Goal: Find specific fact: Find specific fact

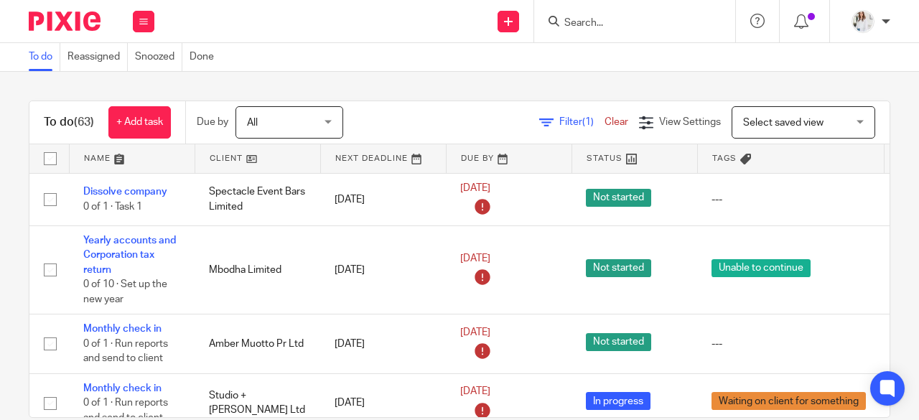
click at [609, 26] on input "Search" at bounding box center [627, 23] width 129 height 13
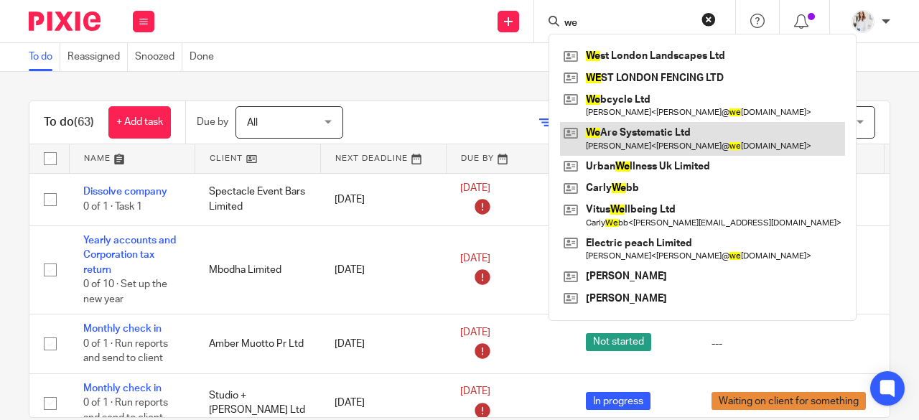
type input "we"
click at [629, 129] on link at bounding box center [702, 138] width 285 height 33
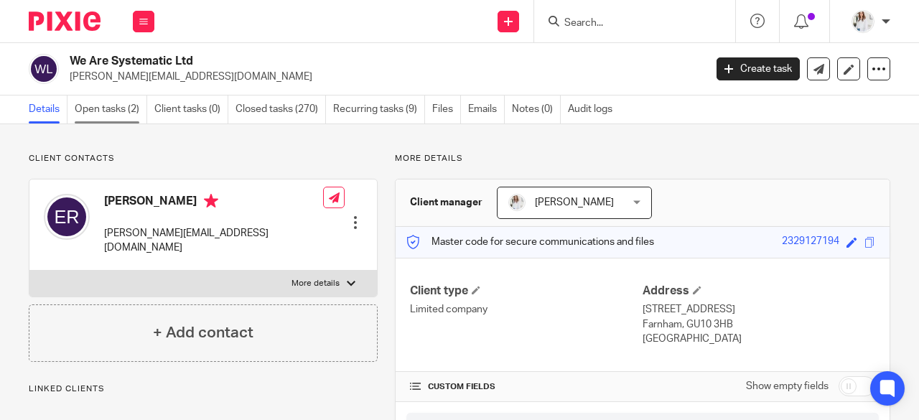
click at [109, 113] on link "Open tasks (2)" at bounding box center [111, 110] width 73 height 28
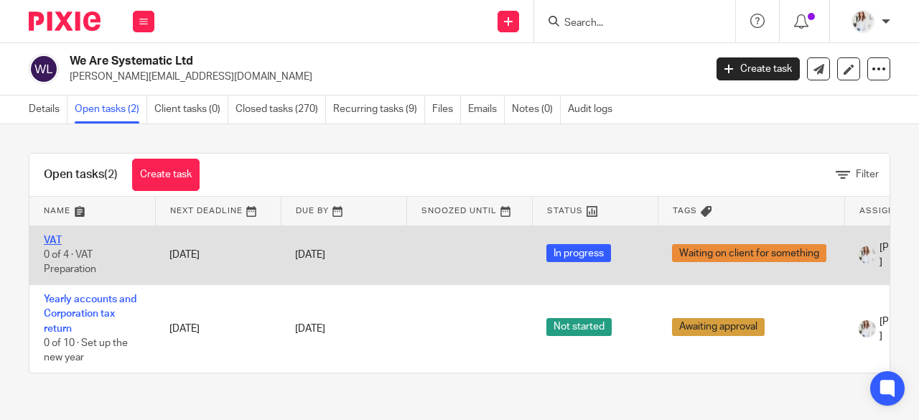
click at [54, 240] on link "VAT" at bounding box center [53, 241] width 18 height 10
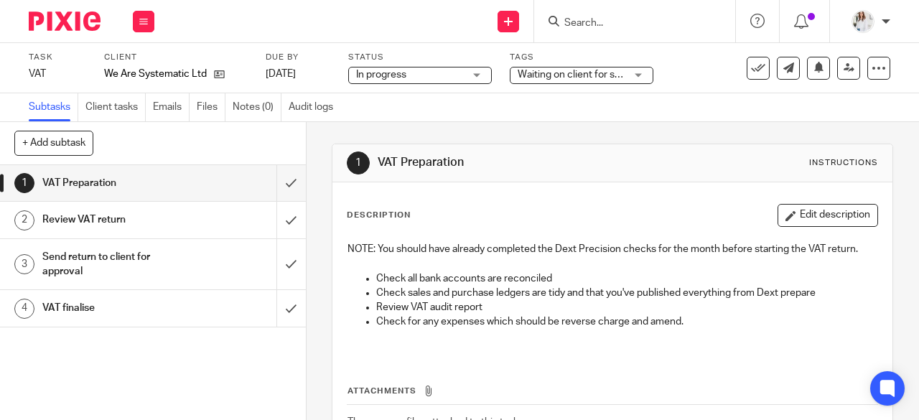
click at [579, 71] on span "Waiting on client for something" at bounding box center [588, 75] width 140 height 10
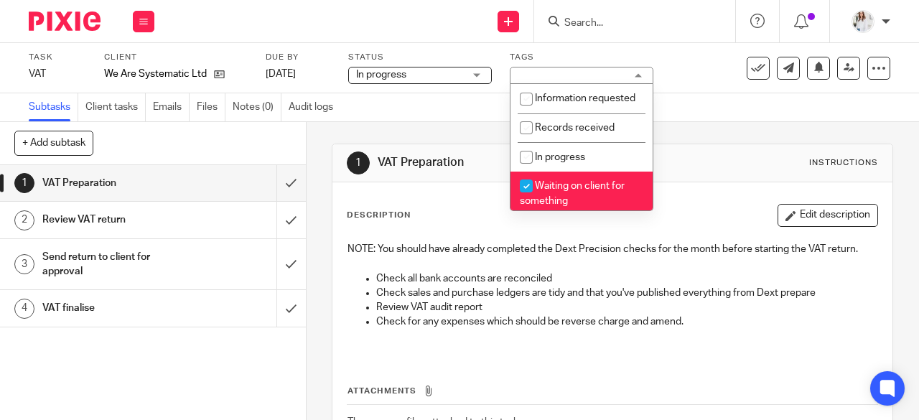
click at [585, 200] on span "Waiting on client for something" at bounding box center [572, 193] width 105 height 25
checkbox input "false"
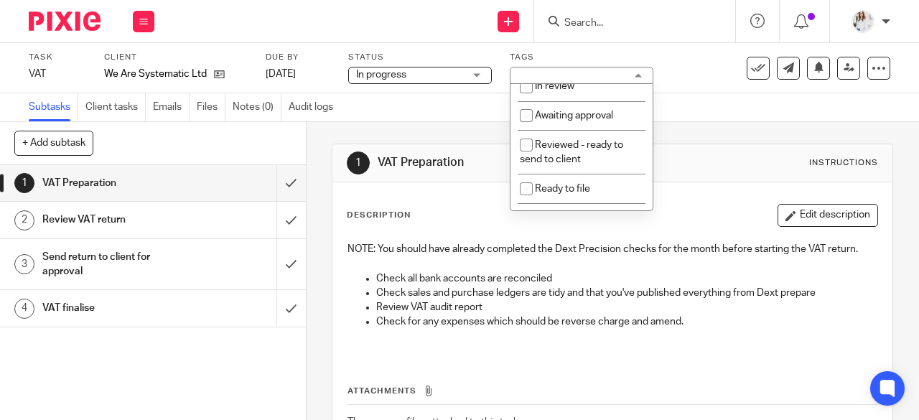
scroll to position [139, 0]
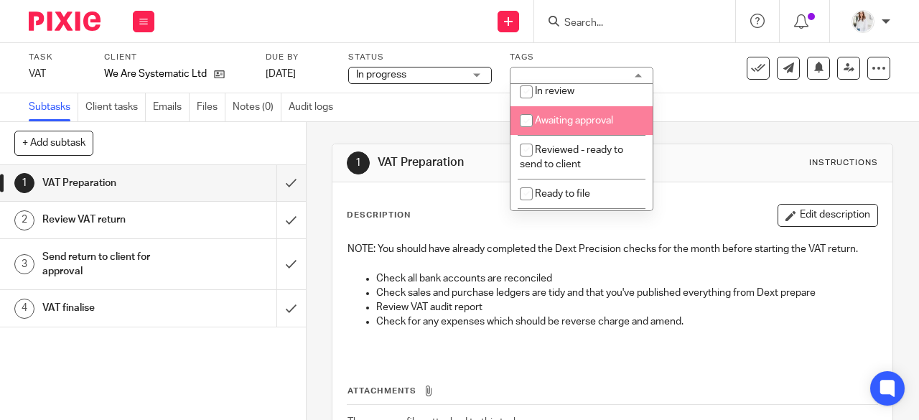
click at [585, 126] on span "Awaiting approval" at bounding box center [574, 121] width 78 height 10
checkbox input "true"
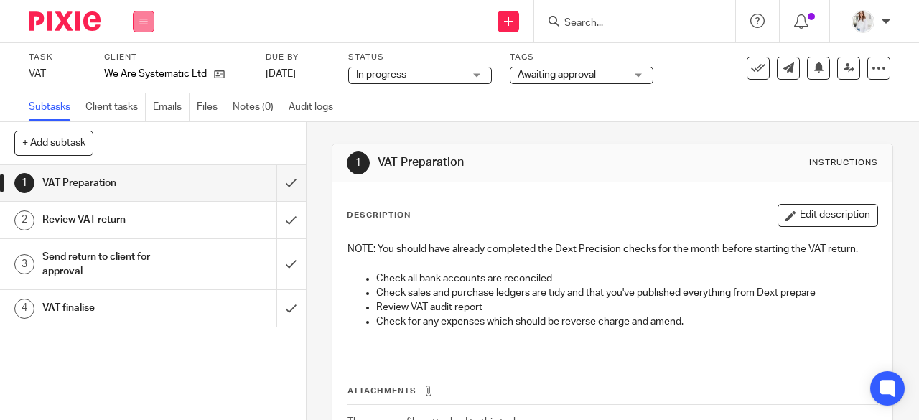
click at [139, 19] on button at bounding box center [144, 22] width 22 height 22
click at [136, 68] on link "Work" at bounding box center [136, 67] width 25 height 10
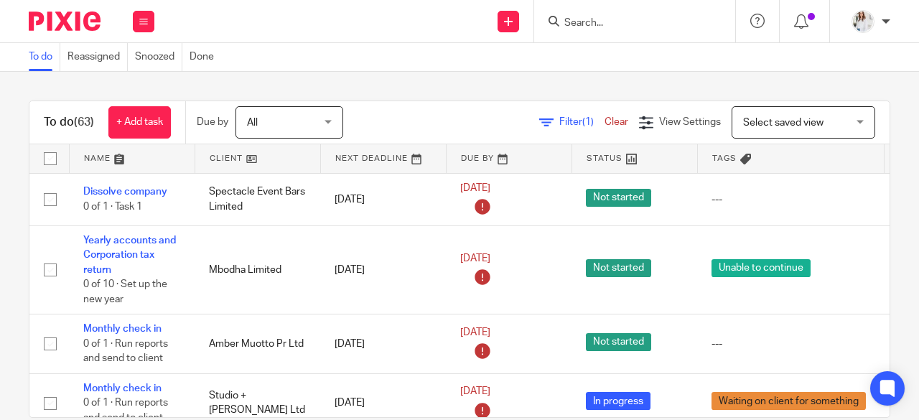
click at [612, 17] on input "Search" at bounding box center [627, 23] width 129 height 13
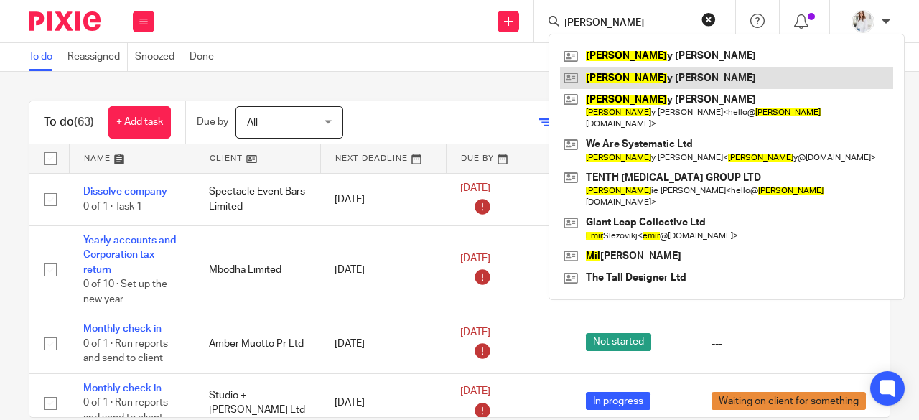
type input "emil"
click at [625, 77] on link at bounding box center [726, 79] width 333 height 22
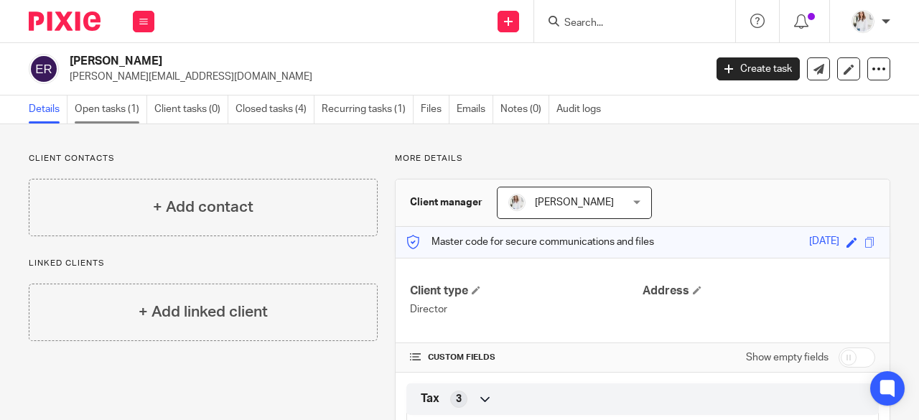
click at [116, 114] on link "Open tasks (1)" at bounding box center [111, 110] width 73 height 28
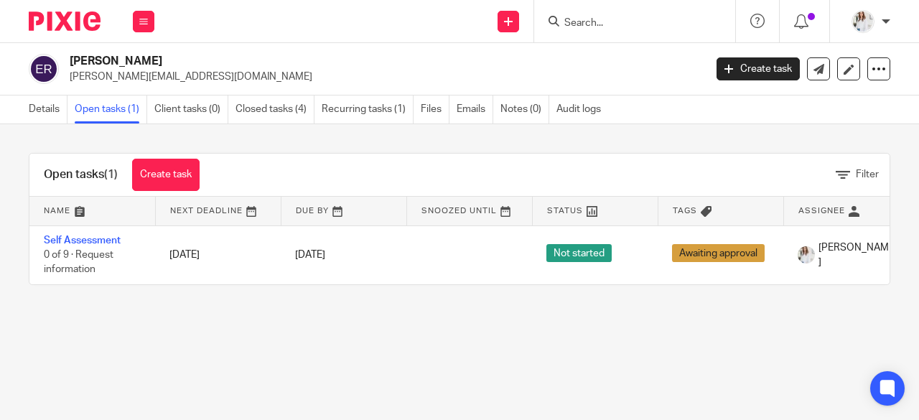
scroll to position [0, 167]
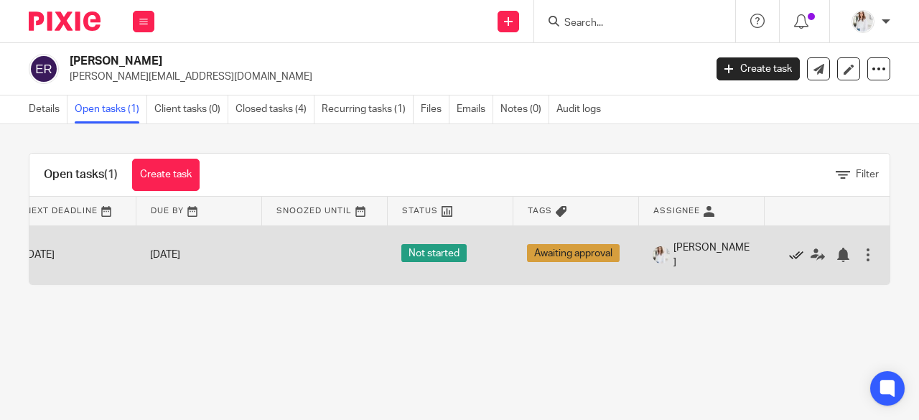
click at [789, 252] on icon at bounding box center [796, 255] width 14 height 14
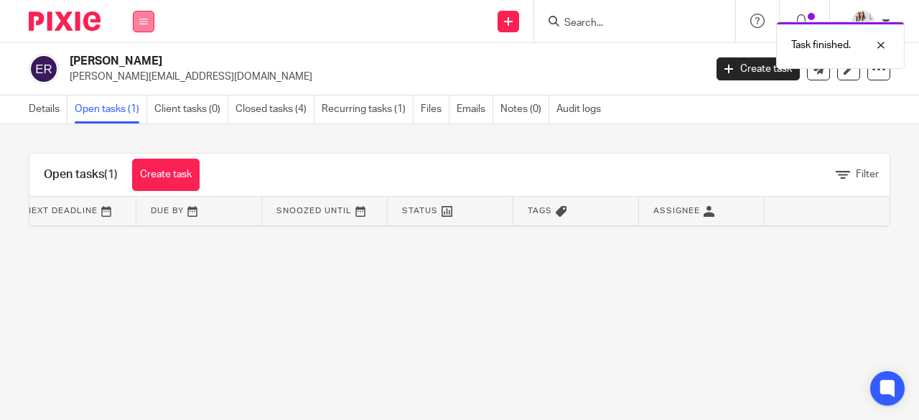
click at [152, 28] on button at bounding box center [144, 22] width 22 height 22
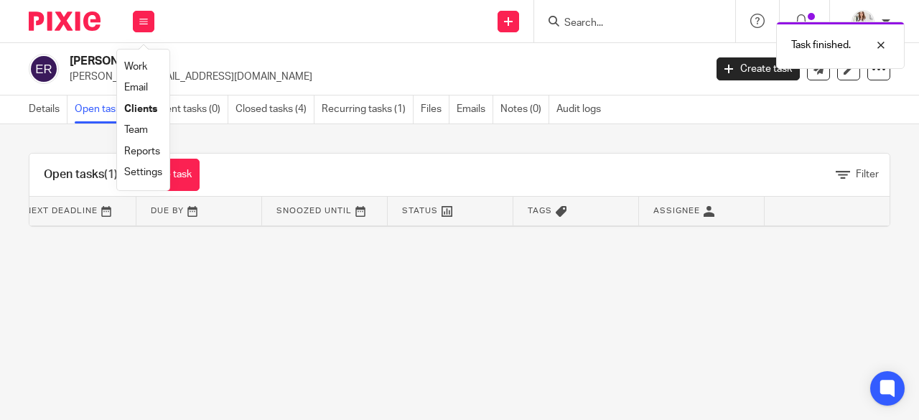
click at [139, 129] on link "Team" at bounding box center [136, 130] width 24 height 10
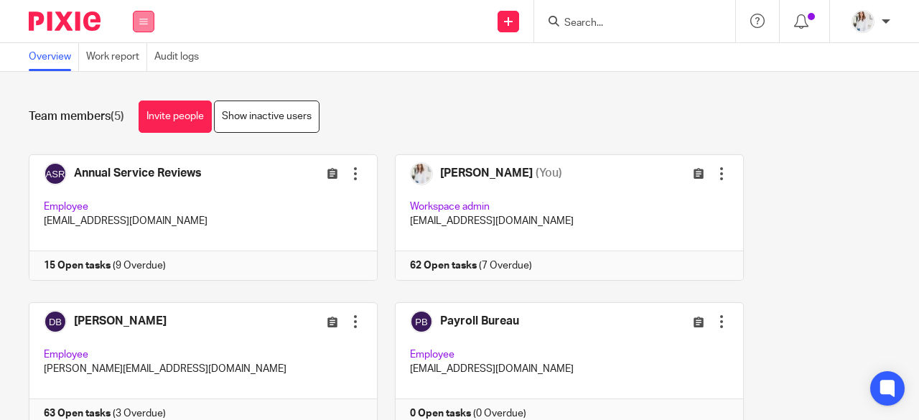
click at [136, 27] on button at bounding box center [144, 22] width 22 height 22
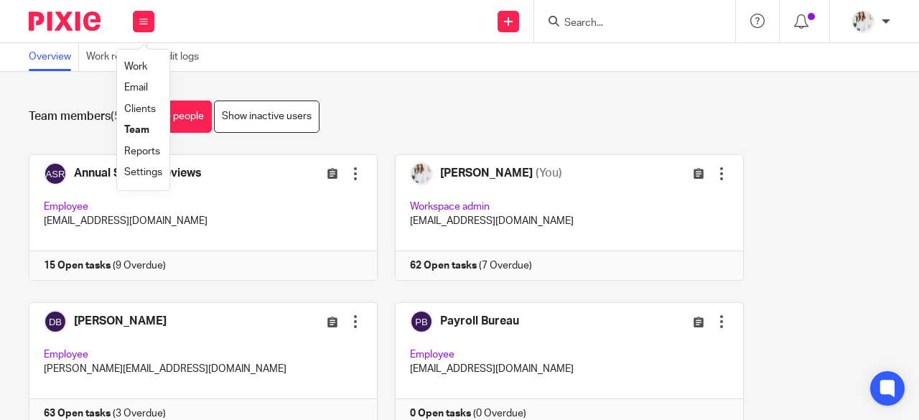
click at [138, 71] on link "Work" at bounding box center [135, 67] width 23 height 10
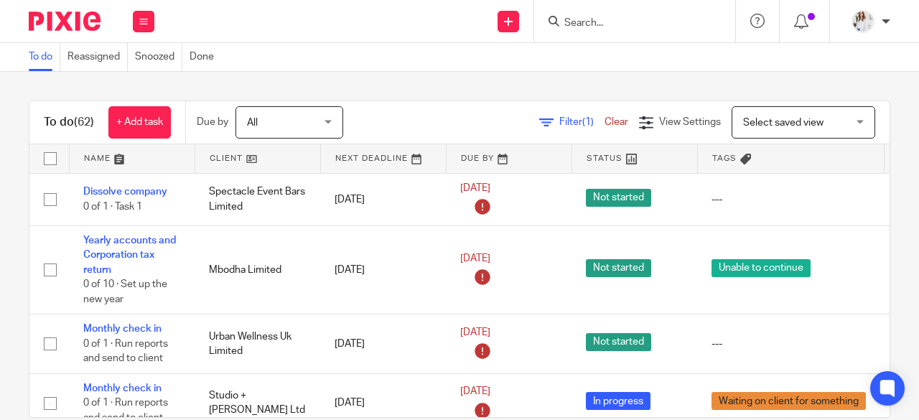
click at [615, 19] on input "Search" at bounding box center [627, 23] width 129 height 13
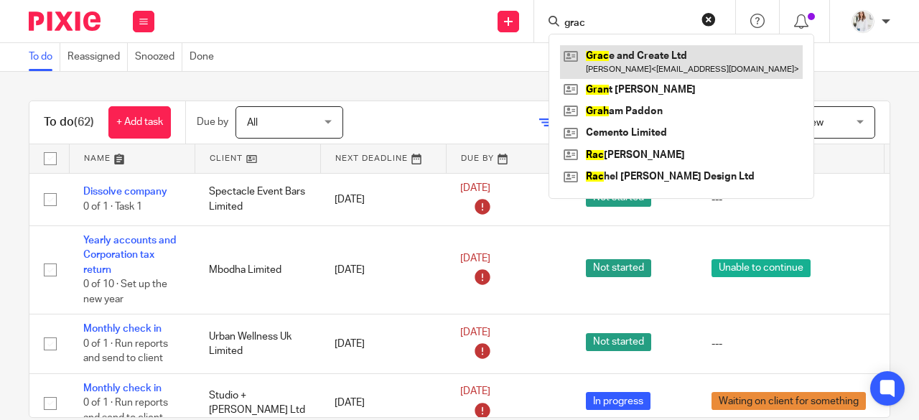
type input "grac"
click at [630, 60] on link at bounding box center [681, 61] width 243 height 33
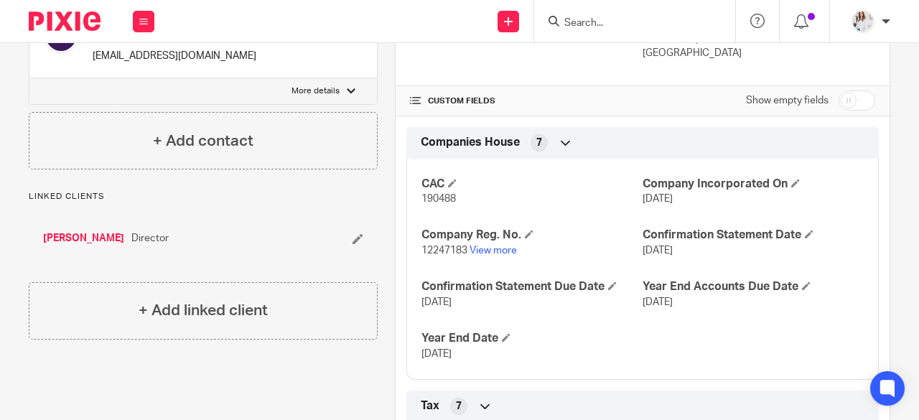
scroll to position [280, 0]
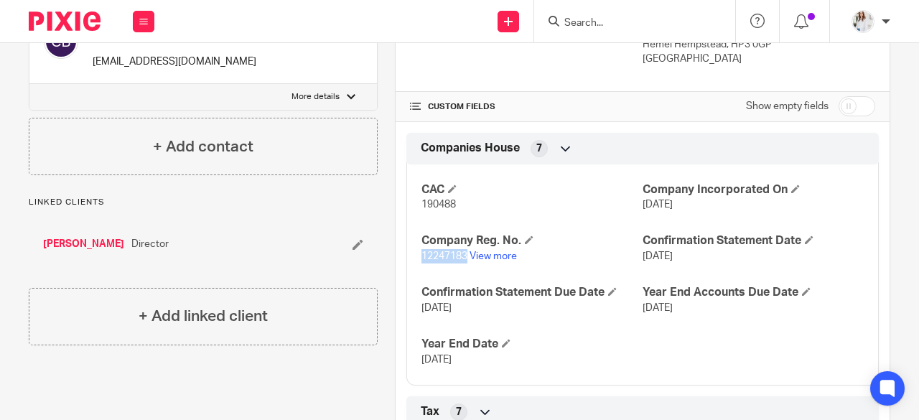
drag, startPoint x: 437, startPoint y: 262, endPoint x: 412, endPoint y: 262, distance: 24.4
click at [412, 262] on div "CAC 190488 Company Incorporated On [DATE] Company Reg. No. 12247183 View more C…" at bounding box center [643, 270] width 473 height 232
drag, startPoint x: 463, startPoint y: 203, endPoint x: 419, endPoint y: 209, distance: 44.3
click at [422, 209] on p "190488" at bounding box center [532, 205] width 221 height 14
copy span "190488"
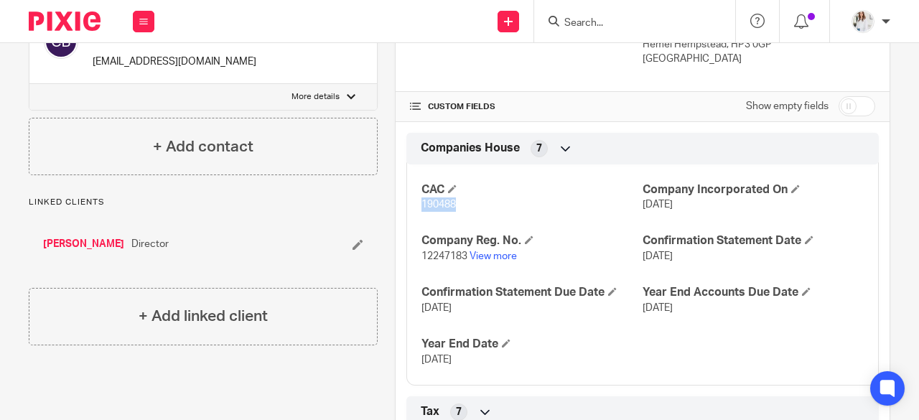
scroll to position [0, 0]
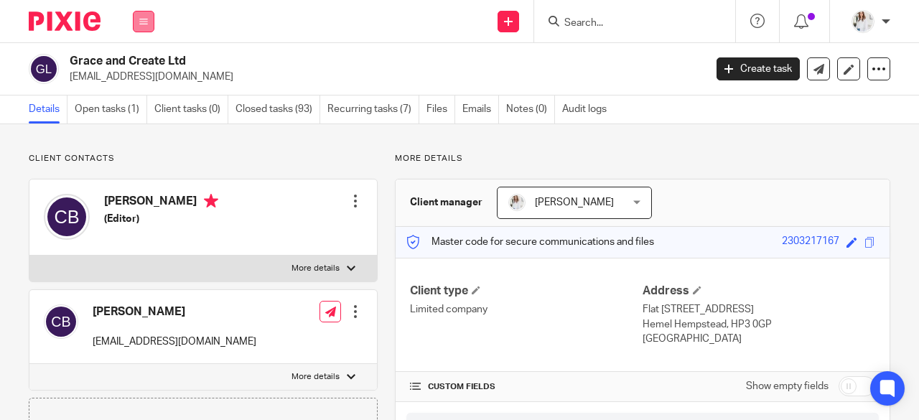
click at [144, 24] on icon at bounding box center [143, 21] width 9 height 9
click at [141, 65] on link "Work" at bounding box center [135, 67] width 23 height 10
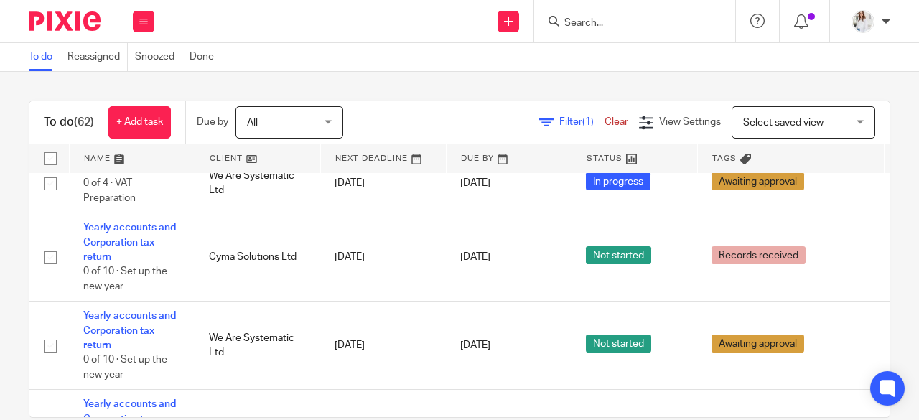
scroll to position [728, 0]
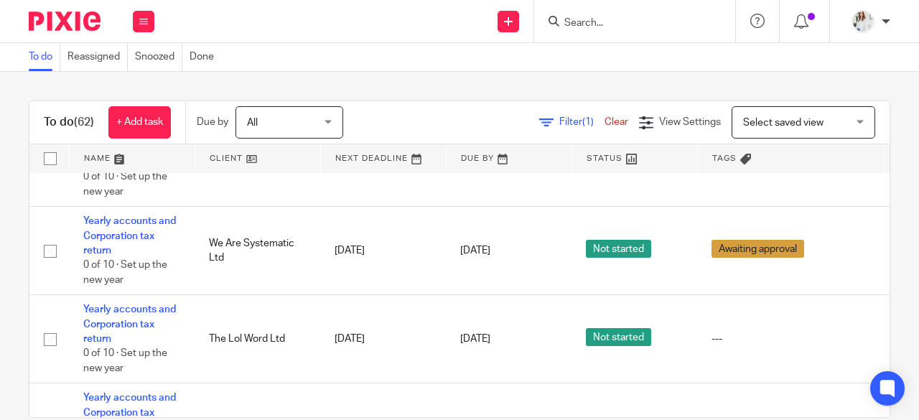
click at [620, 27] on input "Search" at bounding box center [627, 23] width 129 height 13
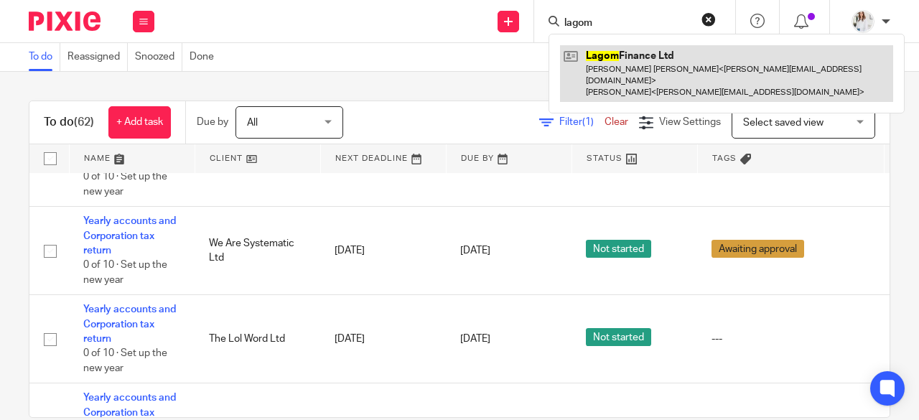
type input "lagom"
click at [638, 71] on link at bounding box center [726, 73] width 333 height 57
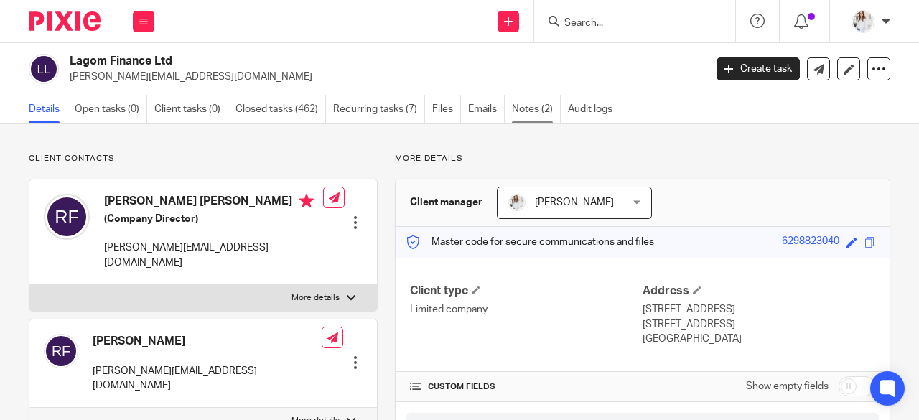
click at [530, 108] on link "Notes (2)" at bounding box center [536, 110] width 49 height 28
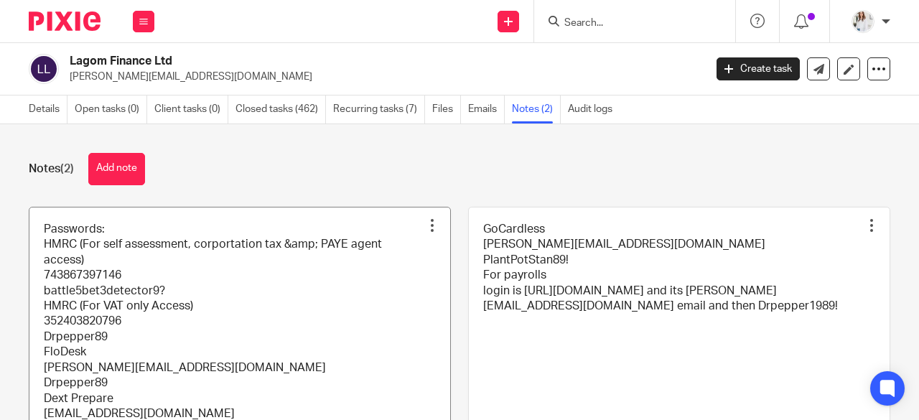
click at [170, 289] on link at bounding box center [239, 361] width 421 height 307
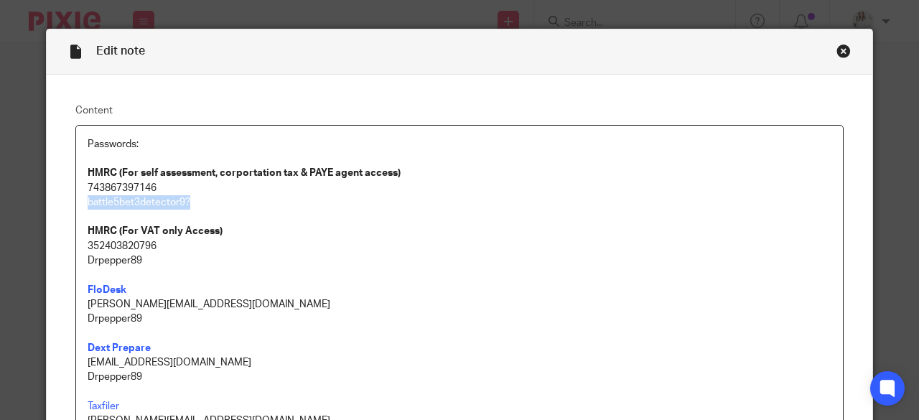
drag, startPoint x: 199, startPoint y: 195, endPoint x: 78, endPoint y: 203, distance: 120.9
click at [78, 203] on div "Passwords: HMRC (For self assessment, corportation tax & PAYE agent access) 743…" at bounding box center [459, 344] width 767 height 436
copy p "battle5bet3detector9?"
